Goal: Information Seeking & Learning: Check status

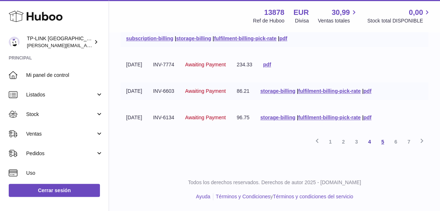
click at [381, 144] on link "5" at bounding box center [382, 142] width 13 height 13
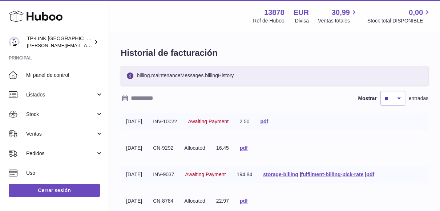
scroll to position [36, 0]
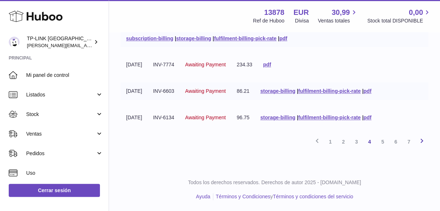
click at [421, 142] on icon at bounding box center [422, 141] width 9 height 9
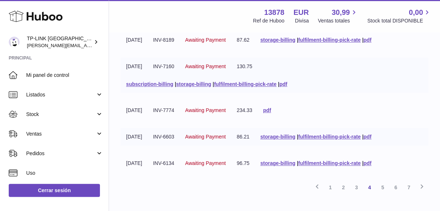
scroll to position [278, 0]
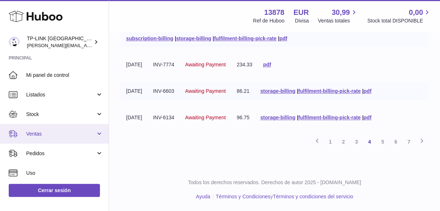
click at [97, 136] on link "Ventas" at bounding box center [54, 134] width 109 height 20
click at [100, 135] on link "Ventas" at bounding box center [54, 134] width 109 height 20
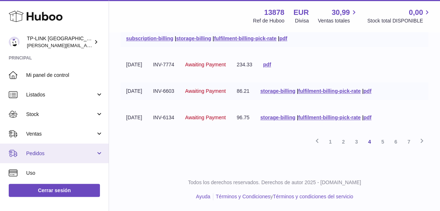
scroll to position [73, 0]
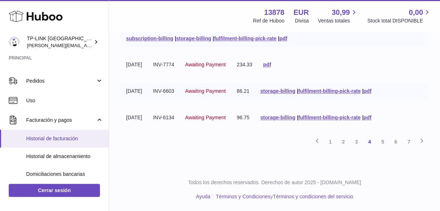
click at [57, 137] on span "Historial de facturación" at bounding box center [64, 139] width 77 height 7
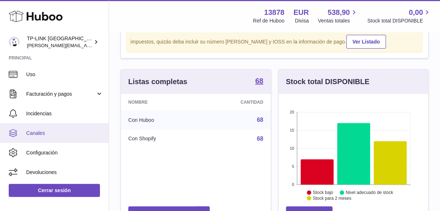
scroll to position [73, 0]
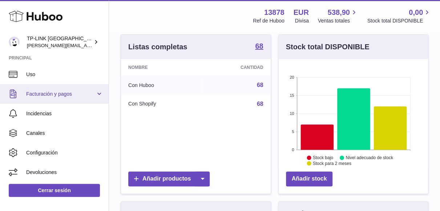
click at [102, 97] on link "Facturación y pagos" at bounding box center [54, 94] width 109 height 20
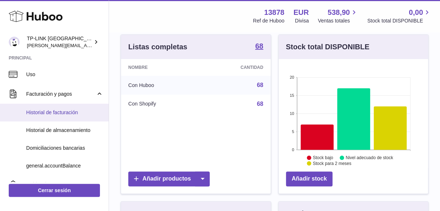
click at [56, 112] on span "Historial de facturación" at bounding box center [64, 112] width 77 height 7
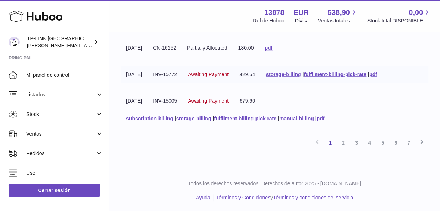
scroll to position [278, 0]
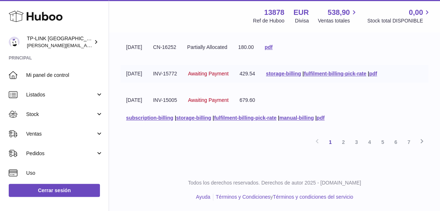
drag, startPoint x: 125, startPoint y: 117, endPoint x: 348, endPoint y: 122, distance: 223.2
copy tbody "[DATE] INV-17831 Outstanding 204.26 storage-billing | fulfilment-billing-pick-r…"
click at [344, 141] on link "2" at bounding box center [343, 142] width 13 height 13
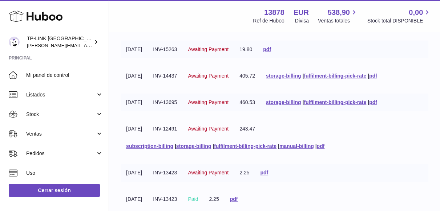
scroll to position [260, 0]
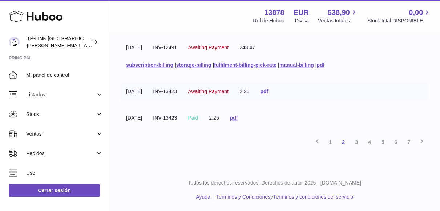
click at [285, 120] on tr "[DATE] INV-13423 Paid 2.25 pdf" at bounding box center [275, 118] width 308 height 18
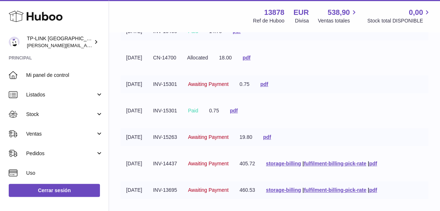
scroll to position [0, 0]
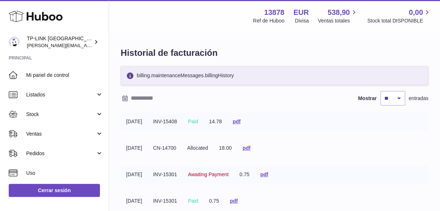
drag, startPoint x: 291, startPoint y: 120, endPoint x: 125, endPoint y: 124, distance: 166.1
copy tbody "[DATE] INV-15408 Paid 14.78 pdf [DATE] CN-14700 Allocated 18.00 pdf [DATE] INV-…"
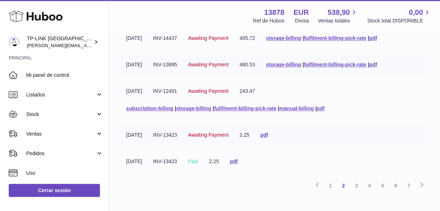
scroll to position [260, 0]
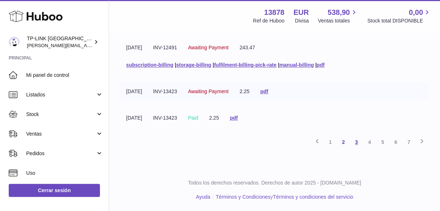
click at [355, 141] on link "3" at bounding box center [356, 142] width 13 height 13
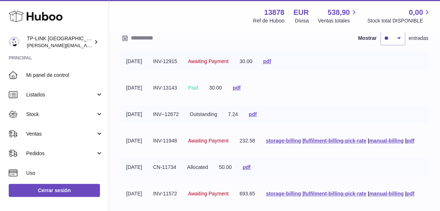
scroll to position [55, 0]
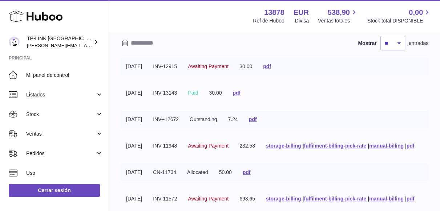
drag, startPoint x: 316, startPoint y: 119, endPoint x: 124, endPoint y: 67, distance: 198.8
click at [124, 67] on tbody "[DATE] INV-12915 Awaiting Payment 30.00 pdf [DATE] INV-13143 Paid 30.00 pdf [DA…" at bounding box center [275, 190] width 308 height 265
copy tbody "[DATE] INV-12915 Awaiting Payment 30.00 pdf [DATE] INV-13143 Paid 30.00 pdf [DA…"
click at [94, 4] on div "Huboo" at bounding box center [54, 17] width 109 height 32
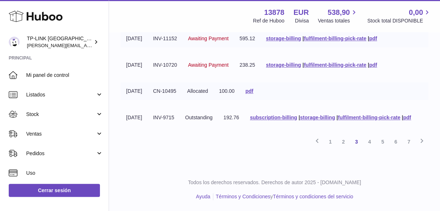
scroll to position [295, 0]
click at [370, 140] on link "4" at bounding box center [369, 142] width 13 height 13
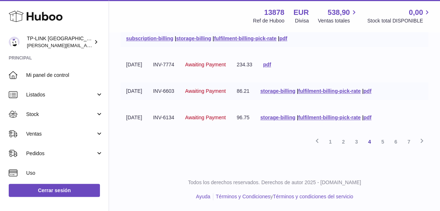
scroll to position [278, 0]
drag, startPoint x: 399, startPoint y: 121, endPoint x: 125, endPoint y: 44, distance: 284.6
click at [419, 180] on p "Todos los derechos reservados. Derechos de autor 2025 - [DOMAIN_NAME]" at bounding box center [274, 183] width 319 height 7
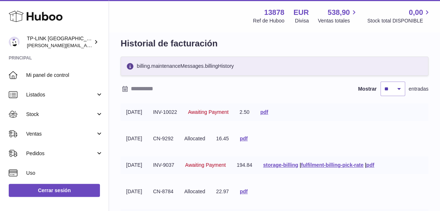
scroll to position [0, 0]
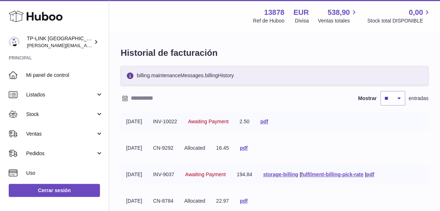
drag, startPoint x: 389, startPoint y: 154, endPoint x: 125, endPoint y: 125, distance: 265.8
copy tbody "[DATE] INV-10022 Awaiting Payment 2.50 pdf [DATE] CN-9292 Allocated 16.45 pdf […"
click at [82, 7] on div "Huboo" at bounding box center [54, 17] width 109 height 32
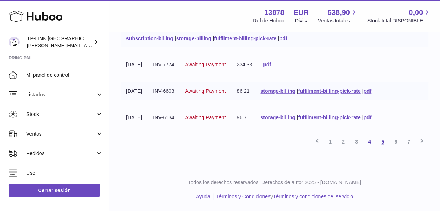
click at [384, 141] on link "5" at bounding box center [382, 142] width 13 height 13
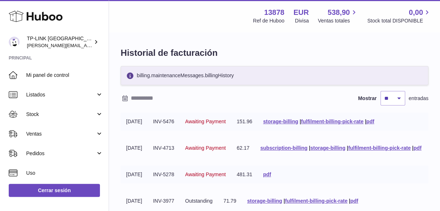
drag, startPoint x: 281, startPoint y: 156, endPoint x: 125, endPoint y: 119, distance: 160.1
copy tbody "[DATE] INV-5476 Awaiting Payment 151.96 storage-billing | fulfilment-billing-pi…"
click at [84, 5] on div "Huboo" at bounding box center [54, 17] width 109 height 32
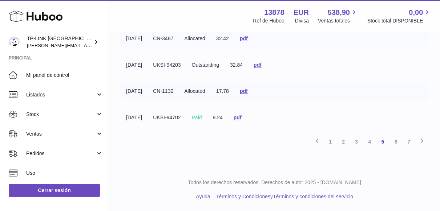
scroll to position [260, 0]
click at [395, 142] on link "6" at bounding box center [395, 142] width 13 height 13
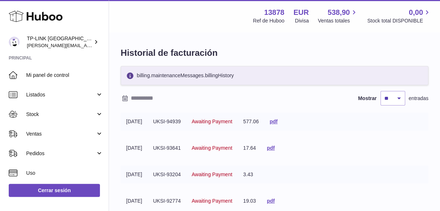
drag, startPoint x: 305, startPoint y: 120, endPoint x: 126, endPoint y: 124, distance: 178.8
copy tbody "[DATE] UKSI-94939 Awaiting Payment 577.06 pdf [DATE] UKSI-93641 Awaiting Paymen…"
click at [84, 8] on div "Huboo" at bounding box center [54, 17] width 109 height 32
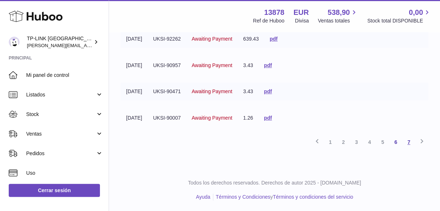
click at [406, 141] on link "7" at bounding box center [408, 142] width 13 height 13
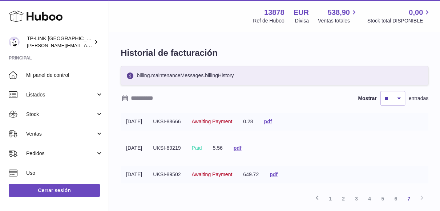
drag, startPoint x: 297, startPoint y: 173, endPoint x: 120, endPoint y: 123, distance: 183.9
click at [120, 123] on div "Historial de facturación billing.maintenanceMessages.billingHistory Mostrar ** …" at bounding box center [274, 129] width 331 height 193
copy tbody "[DATE] UKSI-88666 Awaiting Payment 0.28 pdf [DATE] UKSI-89219 Paid 5.56 pdf [DA…"
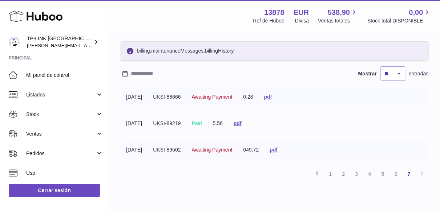
scroll to position [36, 0]
